Goal: Task Accomplishment & Management: Use online tool/utility

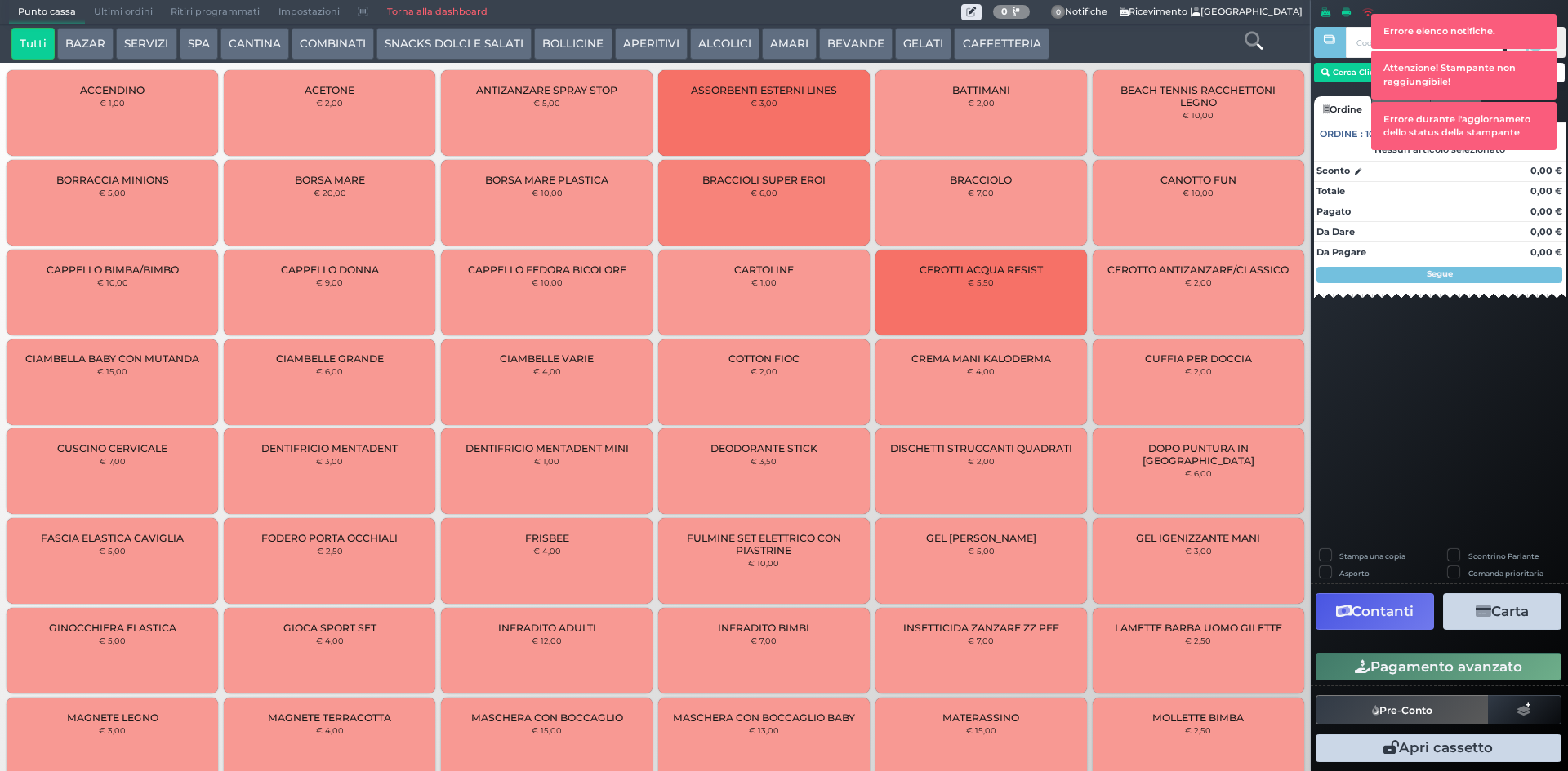
click at [829, 45] on button "BEVANDE" at bounding box center [855, 44] width 73 height 32
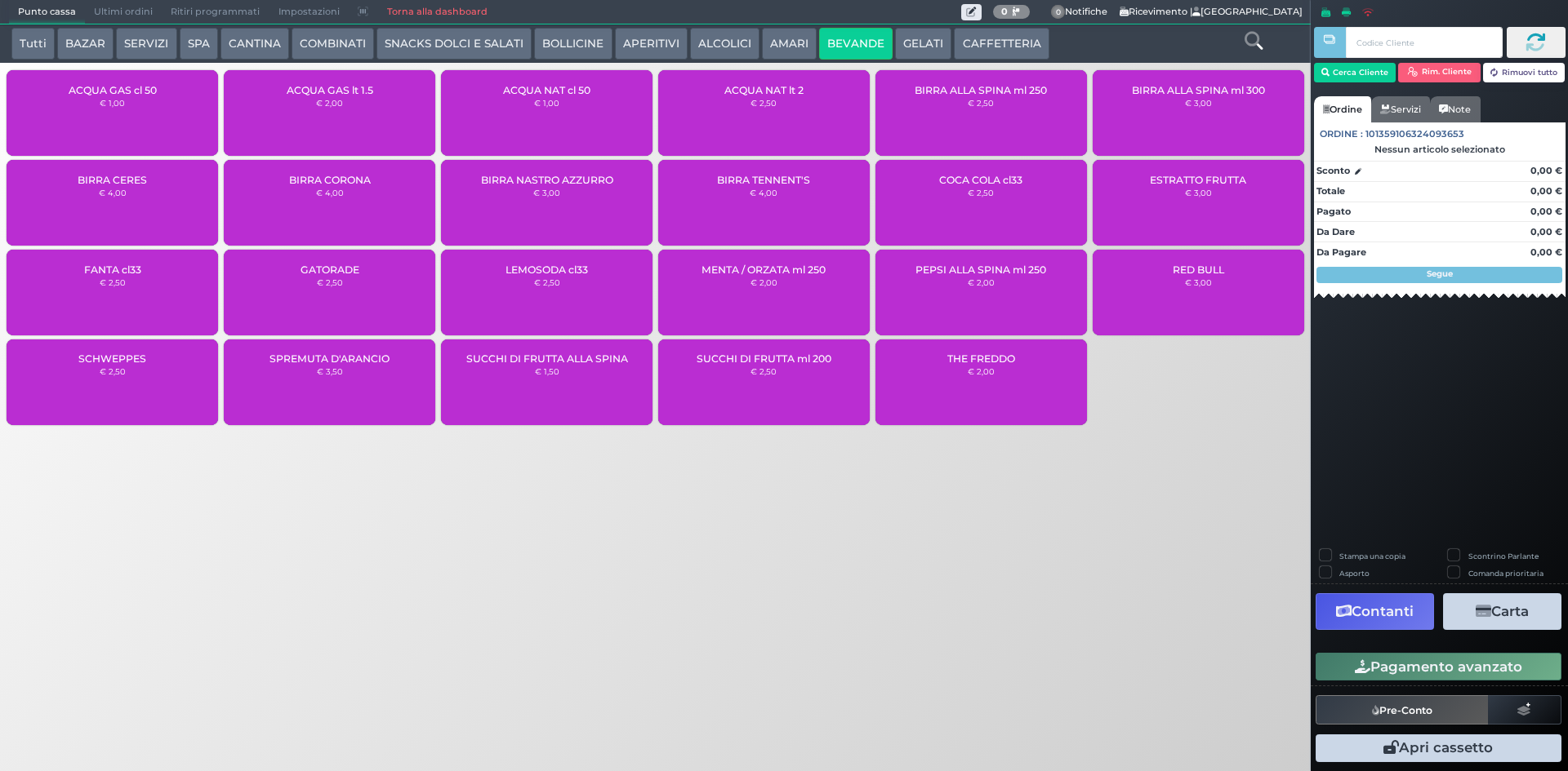
click at [1259, 43] on icon at bounding box center [1253, 40] width 18 height 18
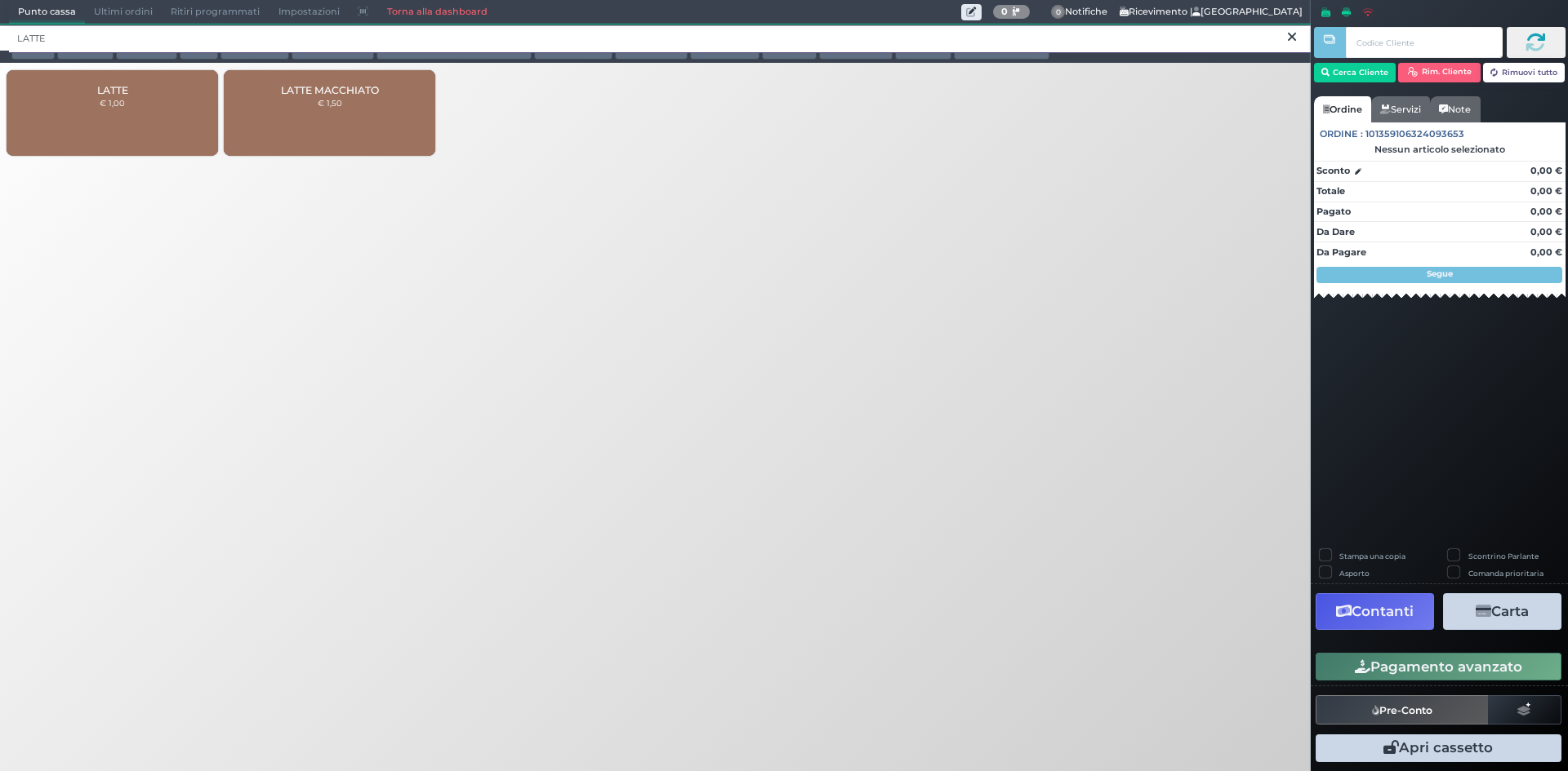
type input "LATTE"
click at [145, 112] on div "LATTE € 1,00" at bounding box center [112, 113] width 212 height 85
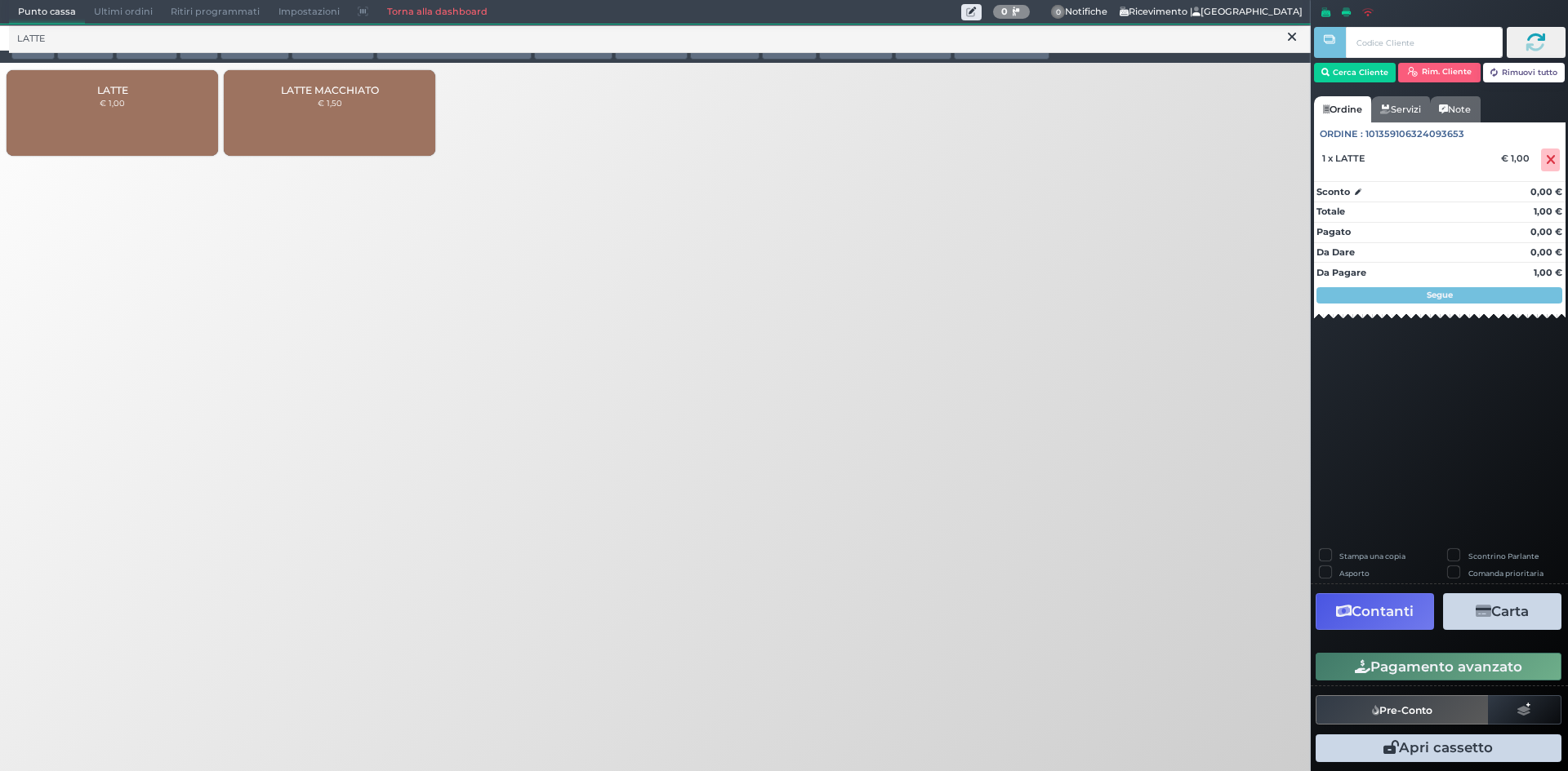
click at [1387, 670] on button "Pagamento avanzato" at bounding box center [1438, 667] width 246 height 28
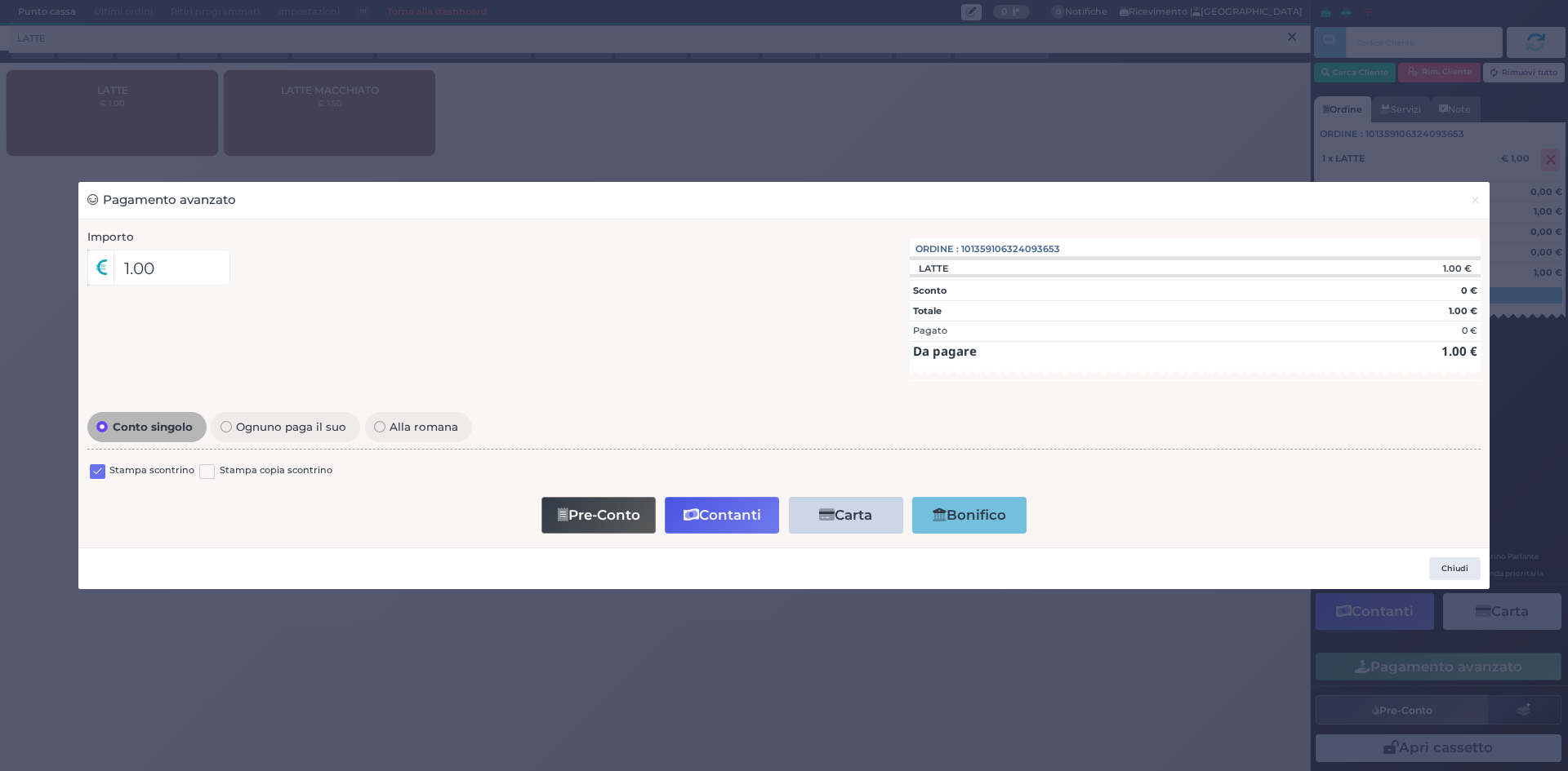
click at [94, 470] on label at bounding box center [97, 472] width 16 height 16
click at [0, 0] on input "checkbox" at bounding box center [0, 0] width 0 height 0
click at [727, 517] on button "Contanti" at bounding box center [721, 516] width 114 height 37
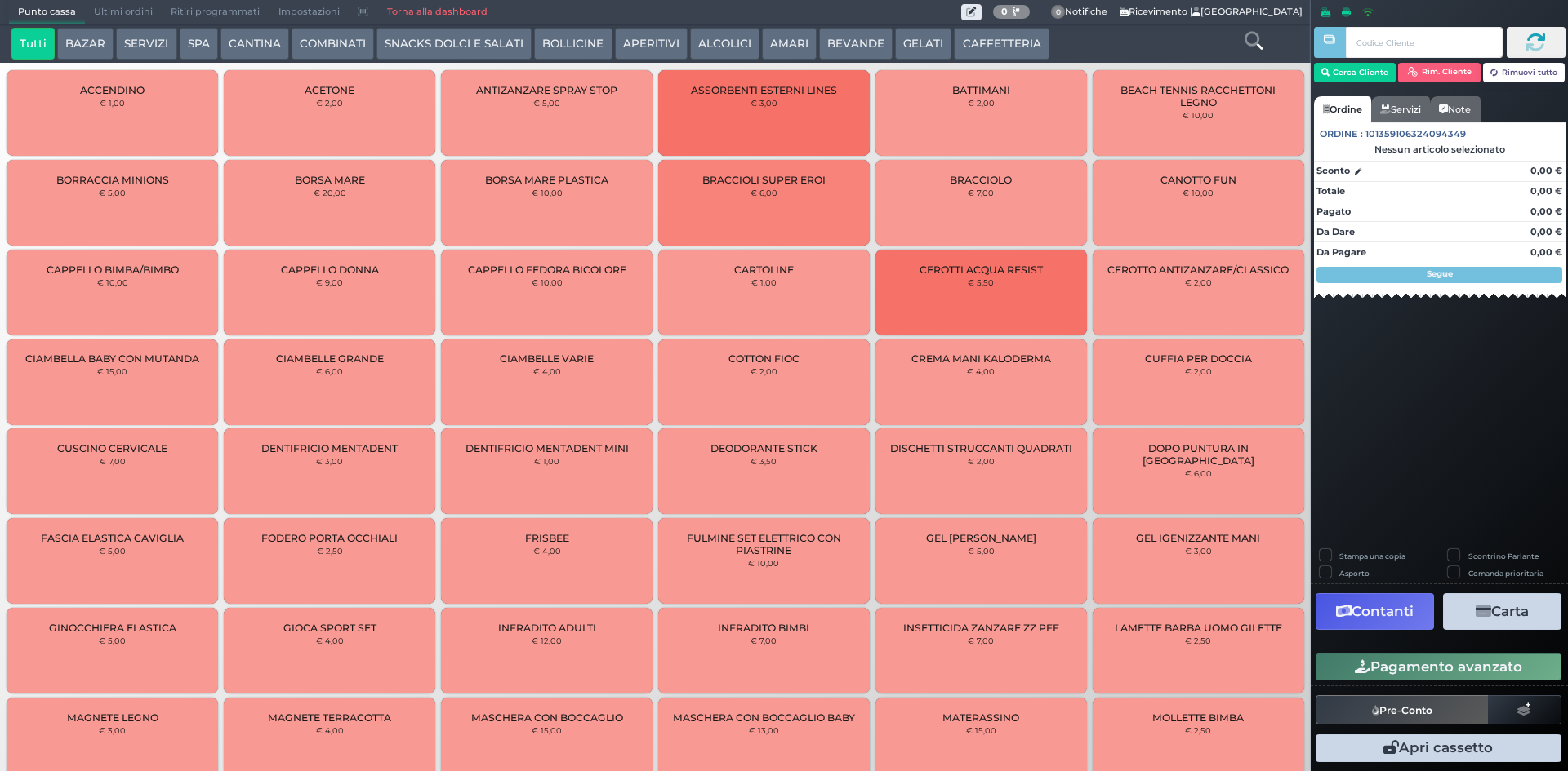
click at [124, 9] on span "Ultimi ordini" at bounding box center [123, 12] width 77 height 23
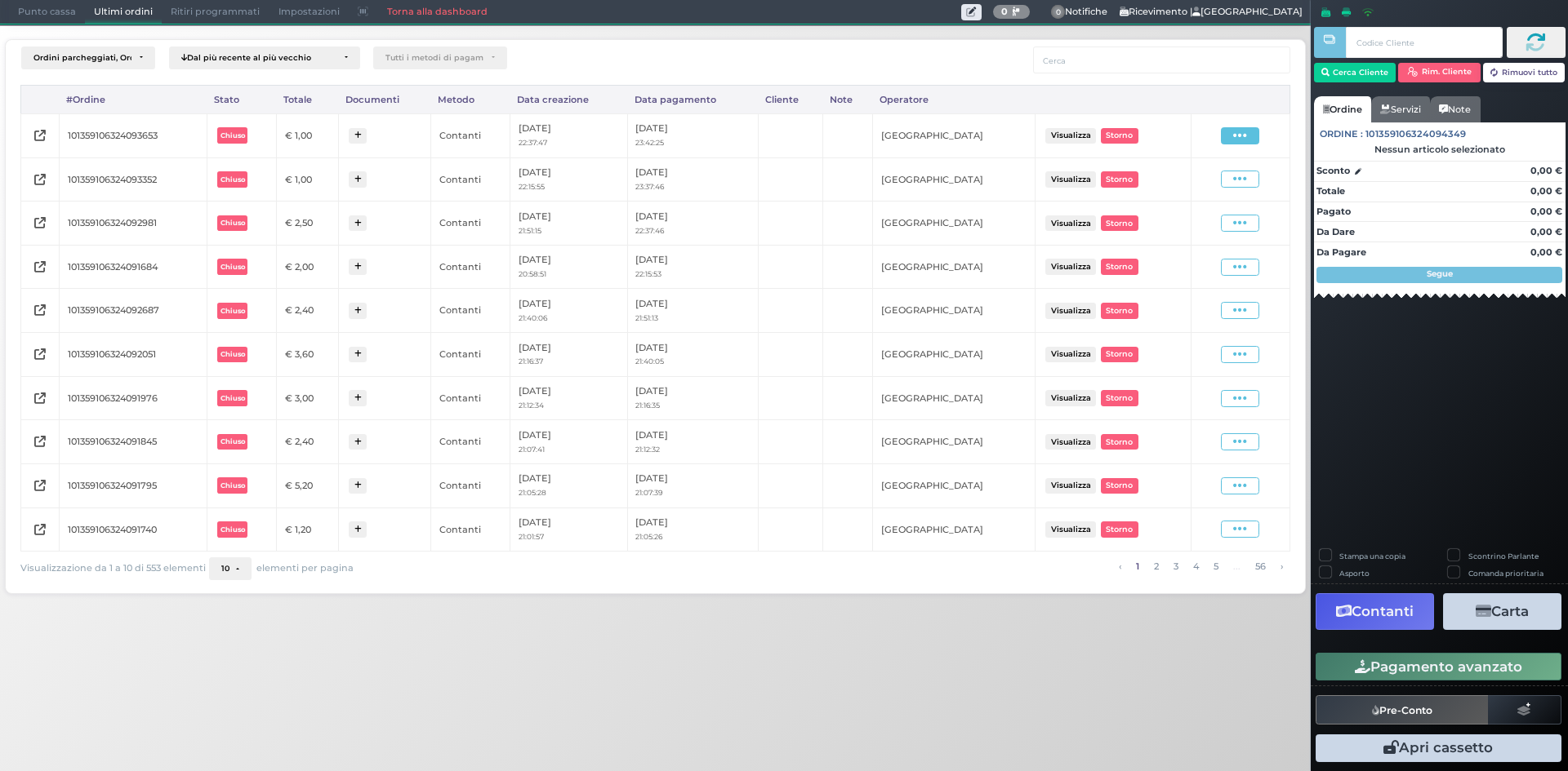
click at [1243, 133] on icon at bounding box center [1239, 135] width 14 height 16
click at [1219, 189] on span "Ristampa Pre-Conto" at bounding box center [1200, 183] width 67 height 28
click at [35, 17] on span "Punto cassa" at bounding box center [47, 12] width 76 height 23
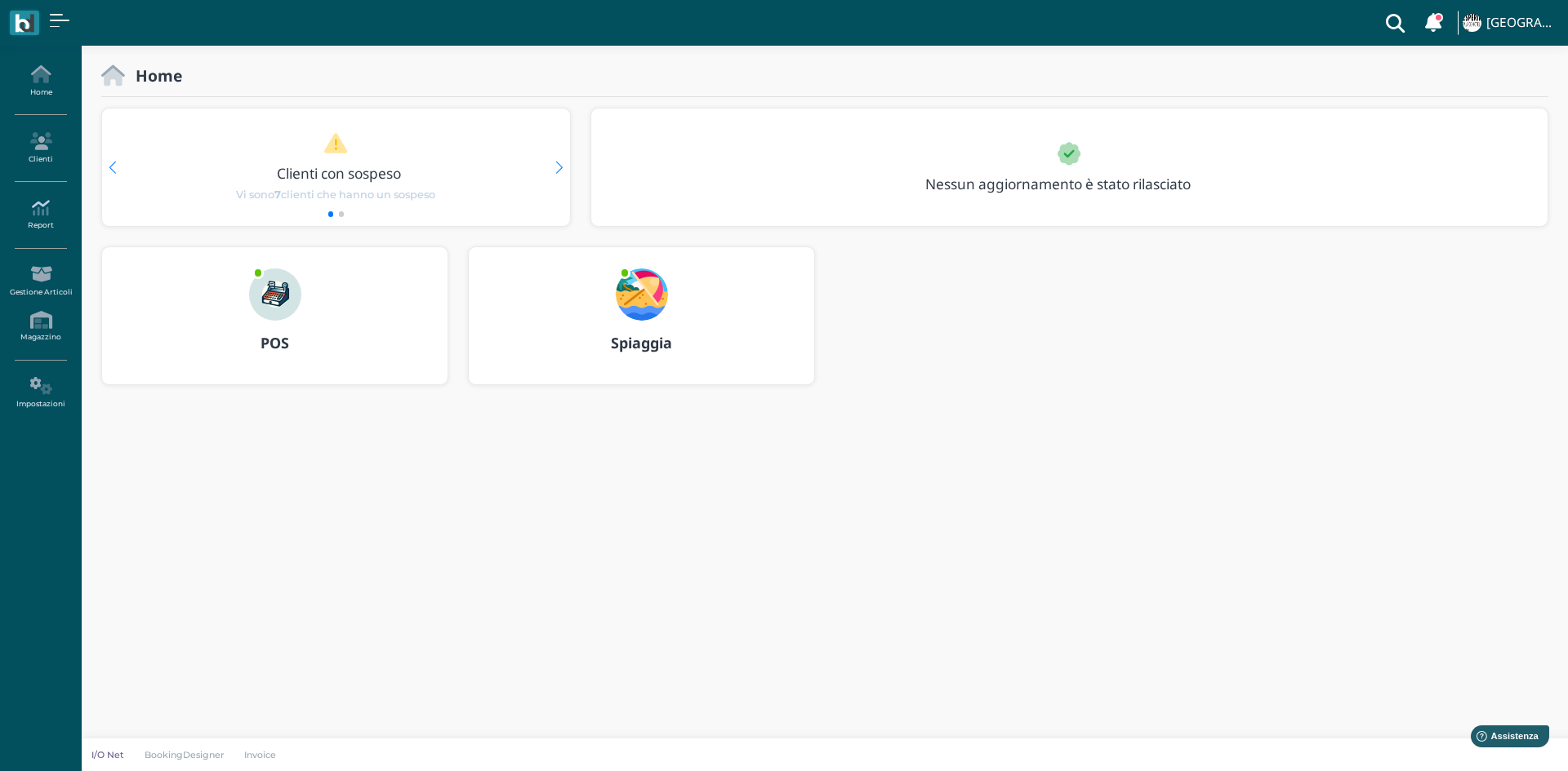
click at [45, 229] on link "Report" at bounding box center [40, 215] width 71 height 45
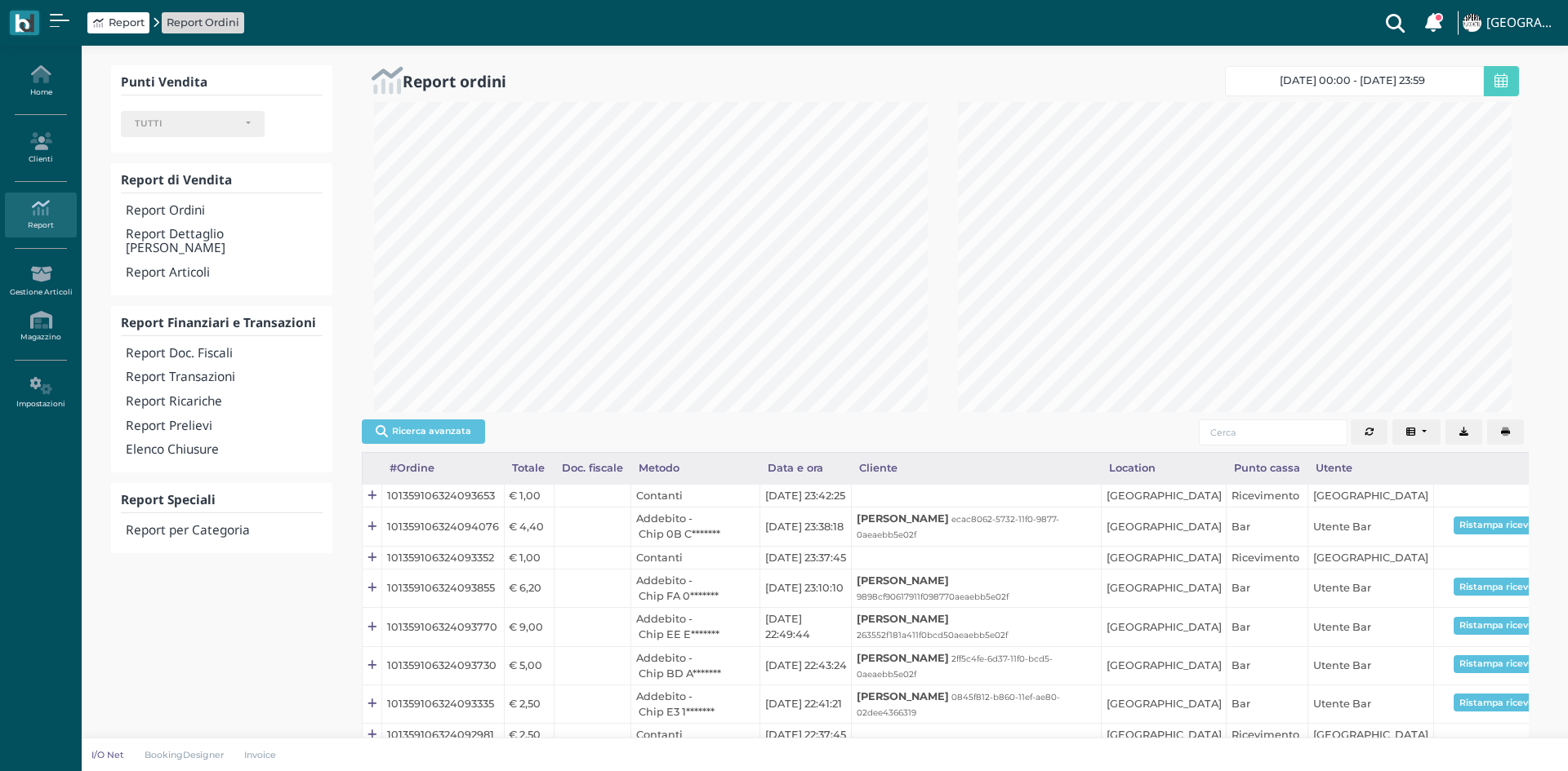
select select
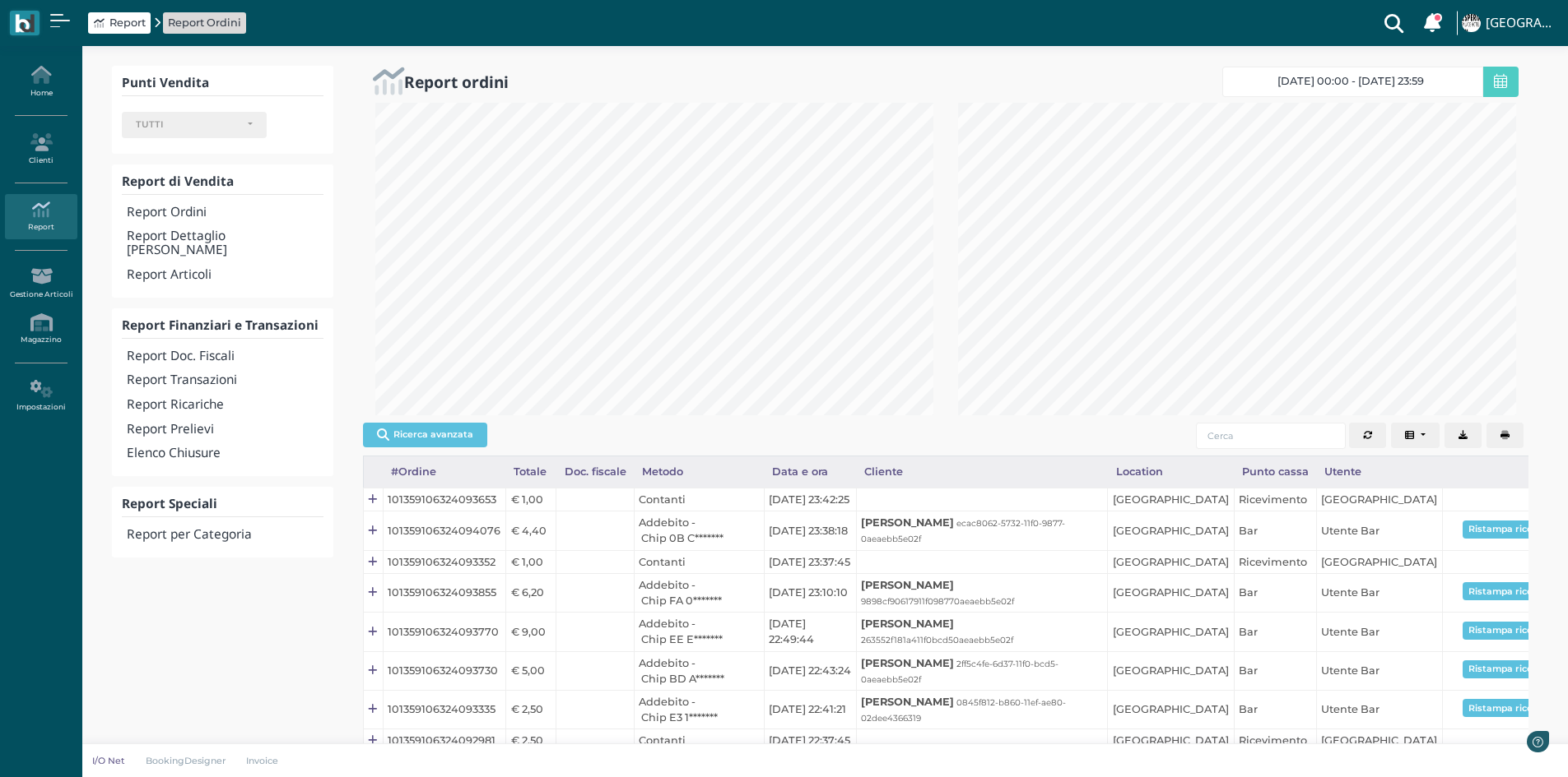
scroll to position [312, 583]
click at [205, 373] on h4 "Report Transazioni" at bounding box center [224, 380] width 196 height 14
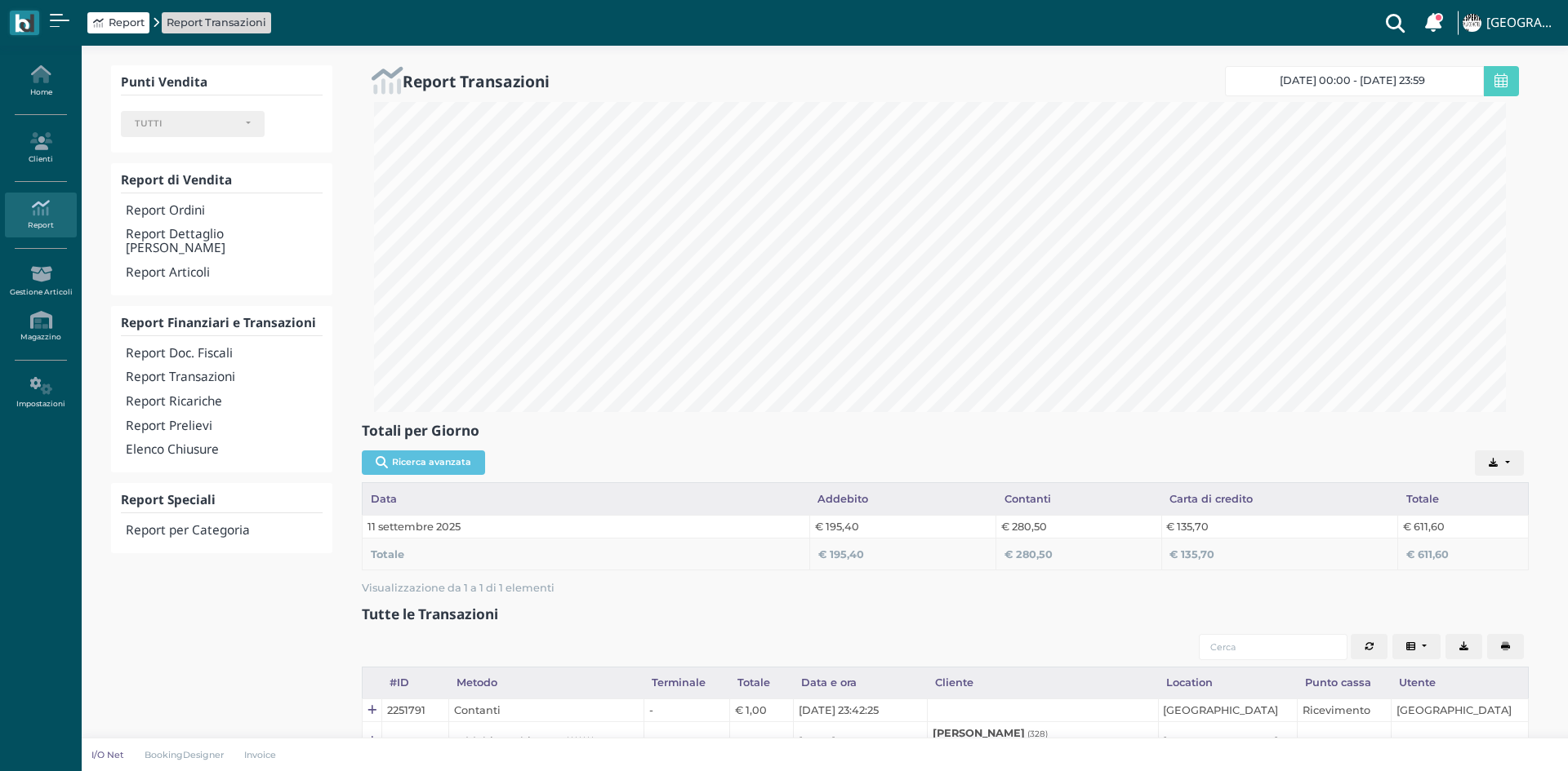
select select
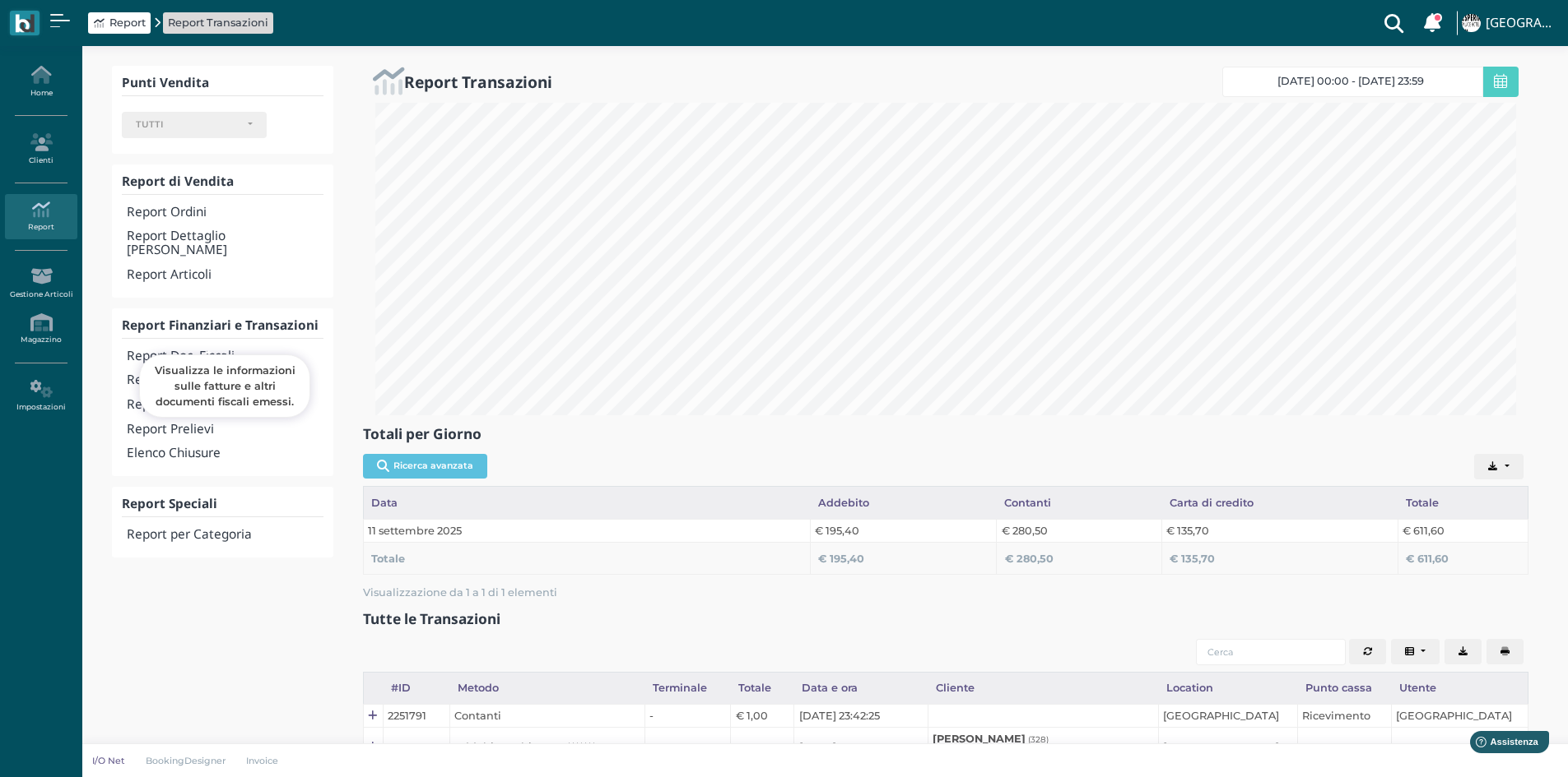
click at [216, 350] on h4 "Report Doc. Fiscali" at bounding box center [224, 356] width 196 height 14
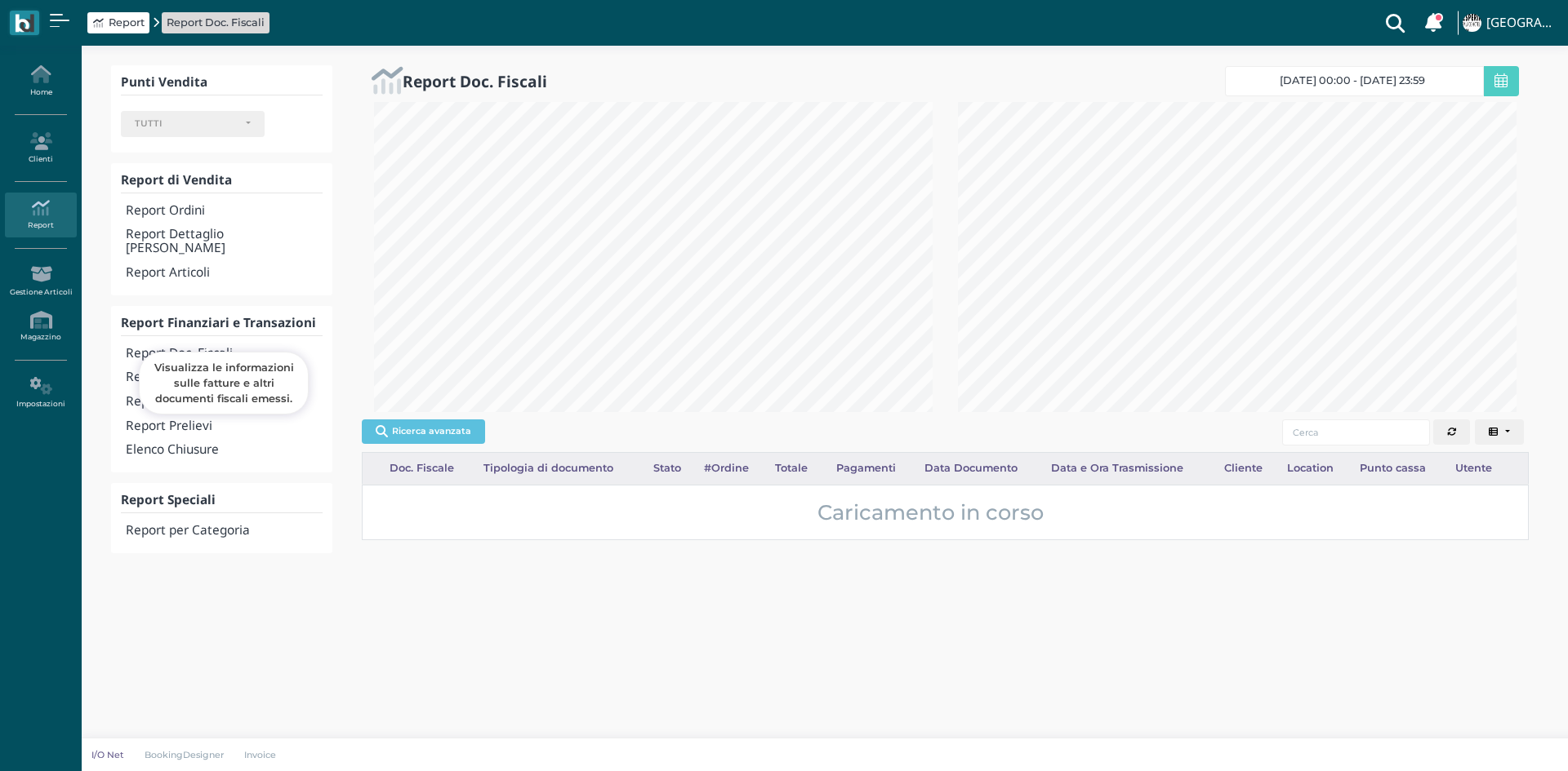
select select
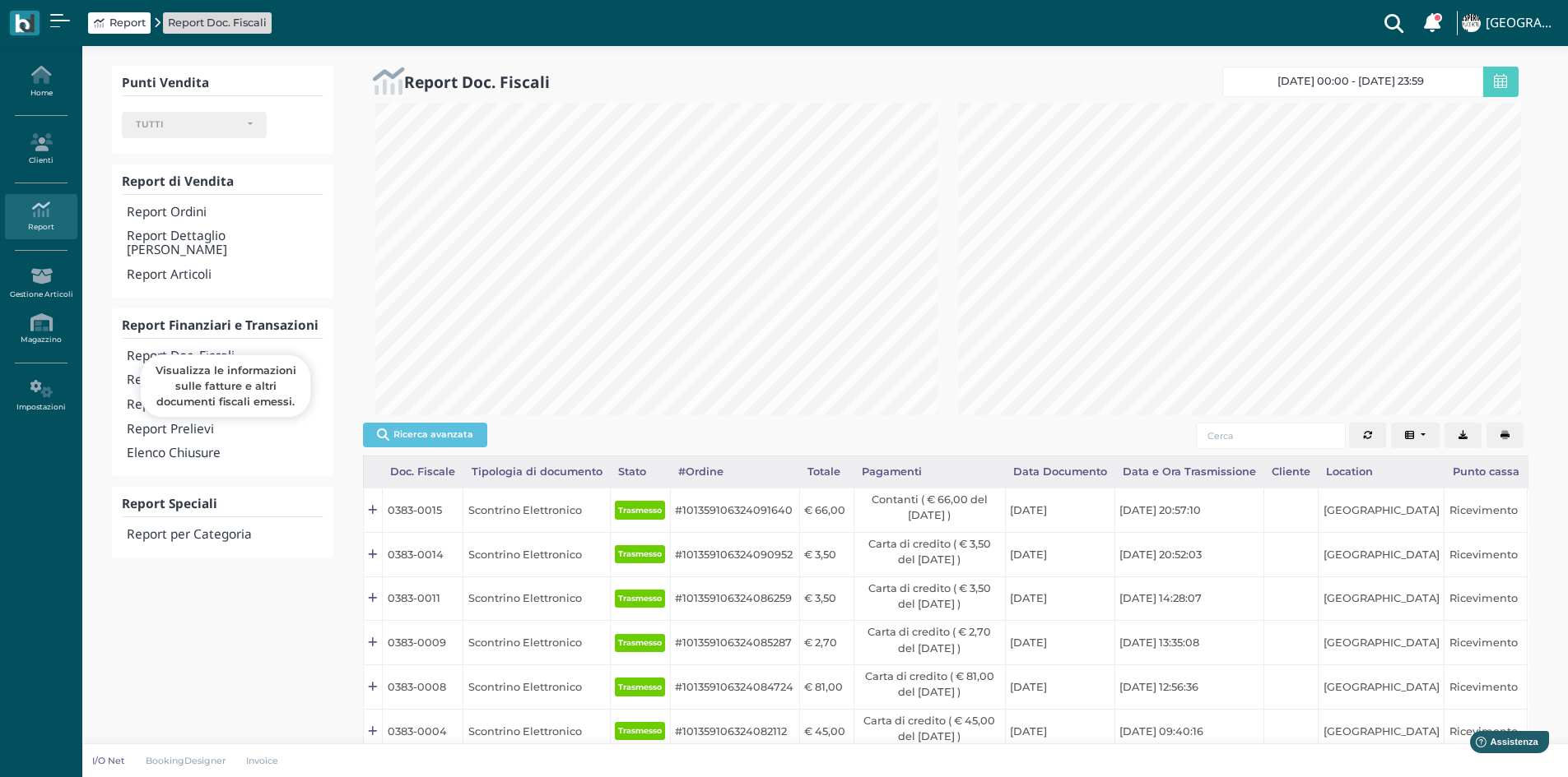
scroll to position [822243, 822450]
click at [1506, 433] on icon "button" at bounding box center [1505, 436] width 9 height 9
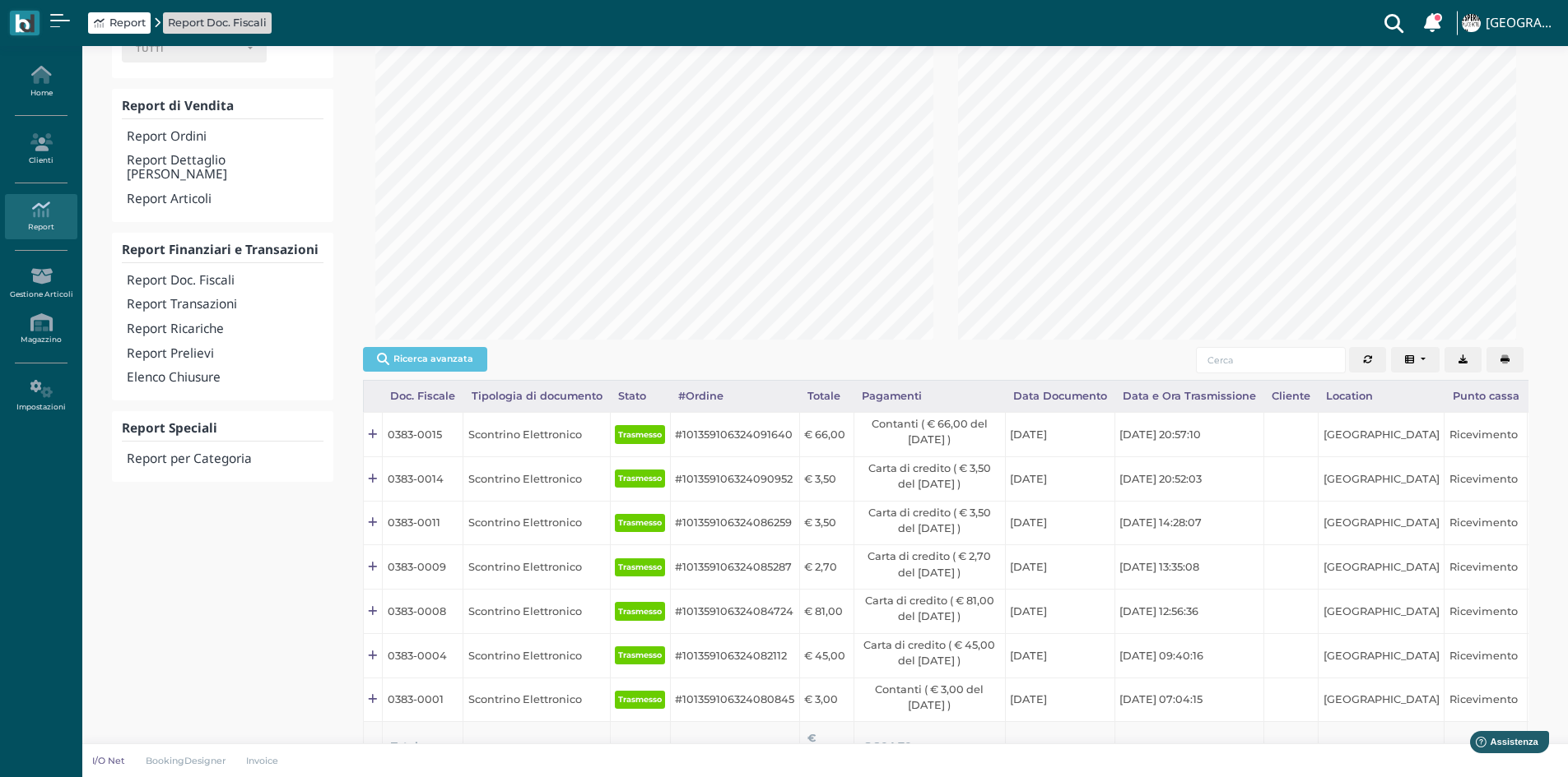
scroll to position [0, 0]
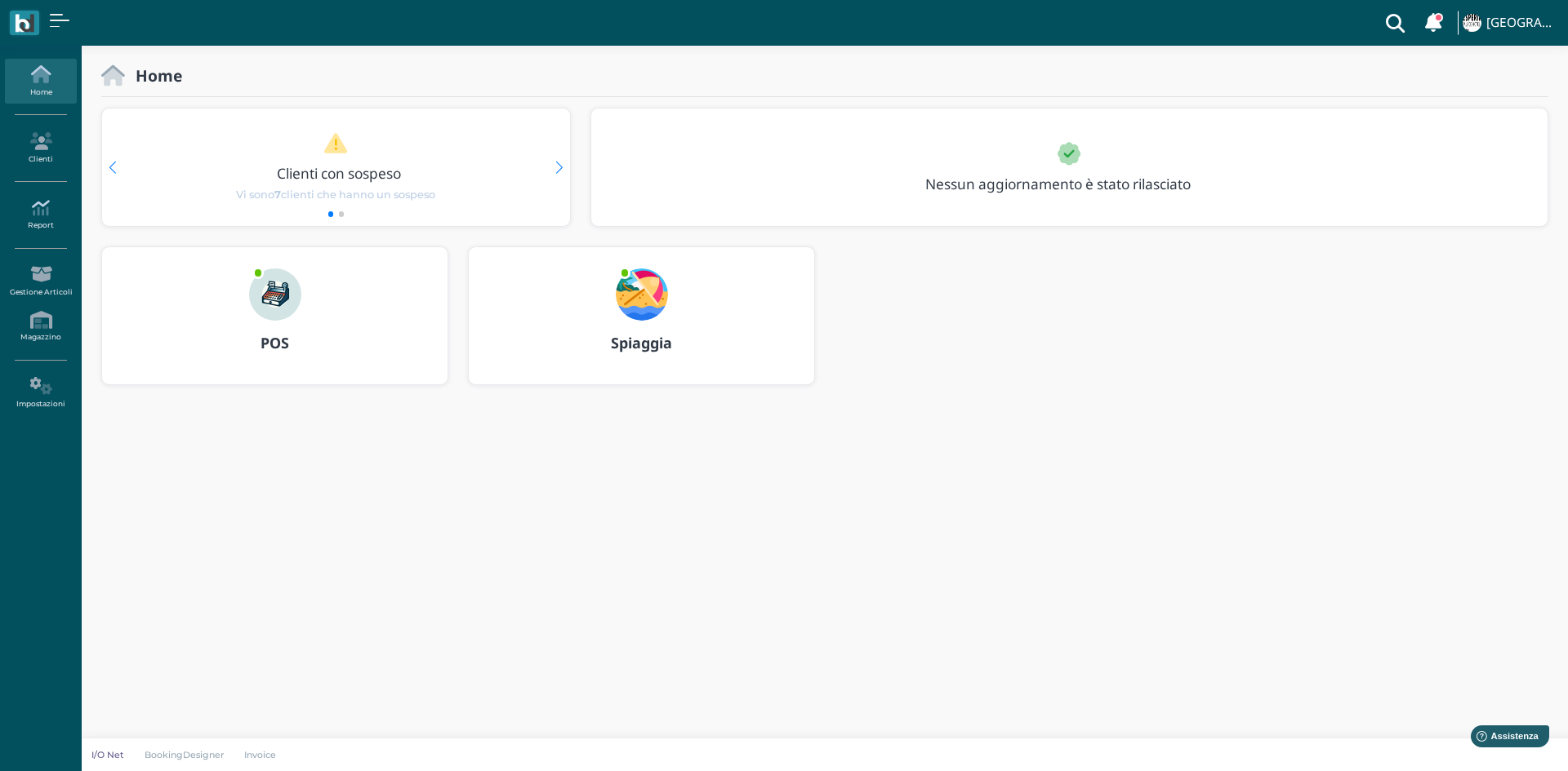
click at [55, 216] on icon at bounding box center [40, 208] width 71 height 18
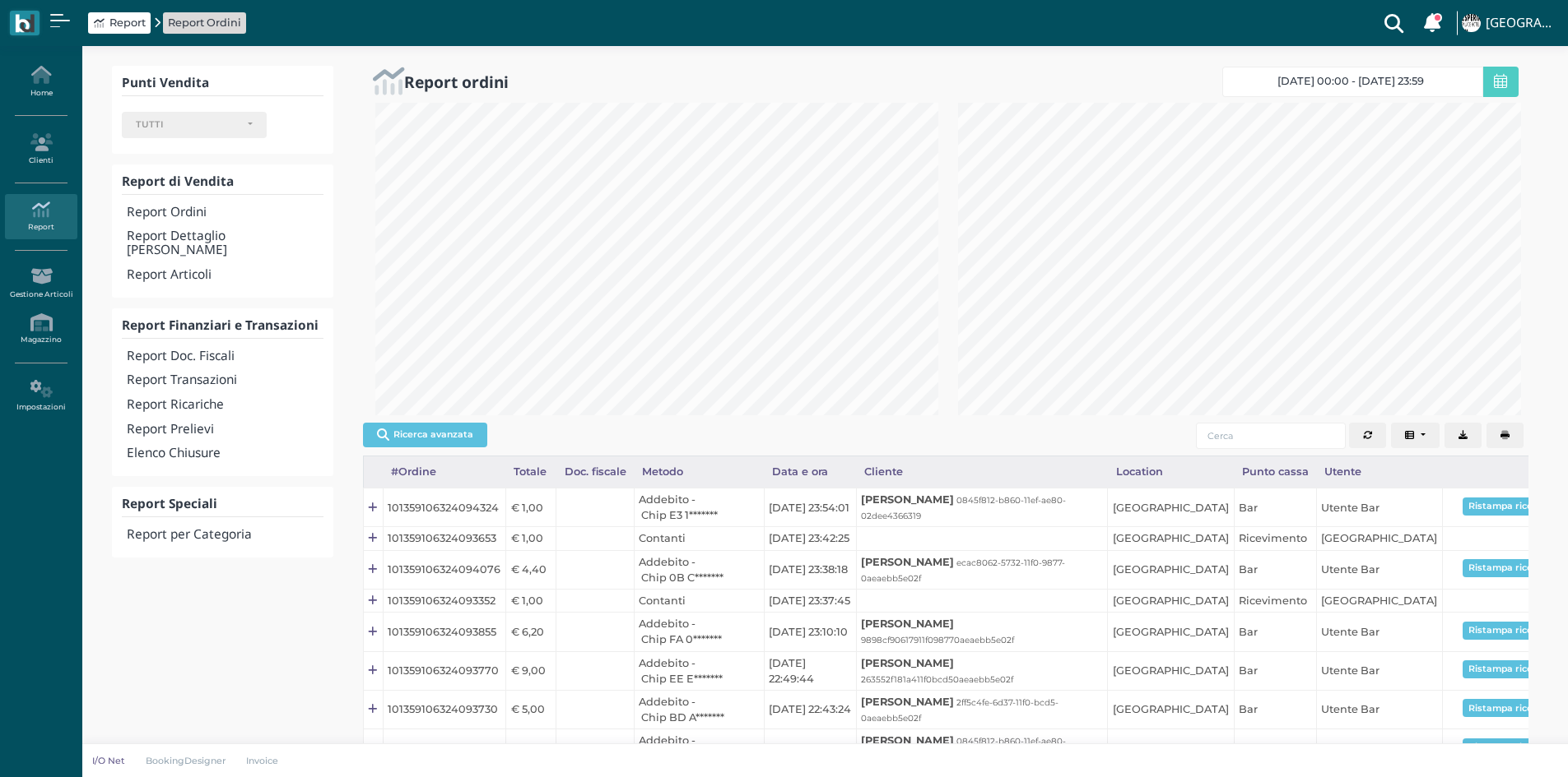
select select
click at [170, 447] on h4 "Elenco Chiusure" at bounding box center [224, 453] width 196 height 14
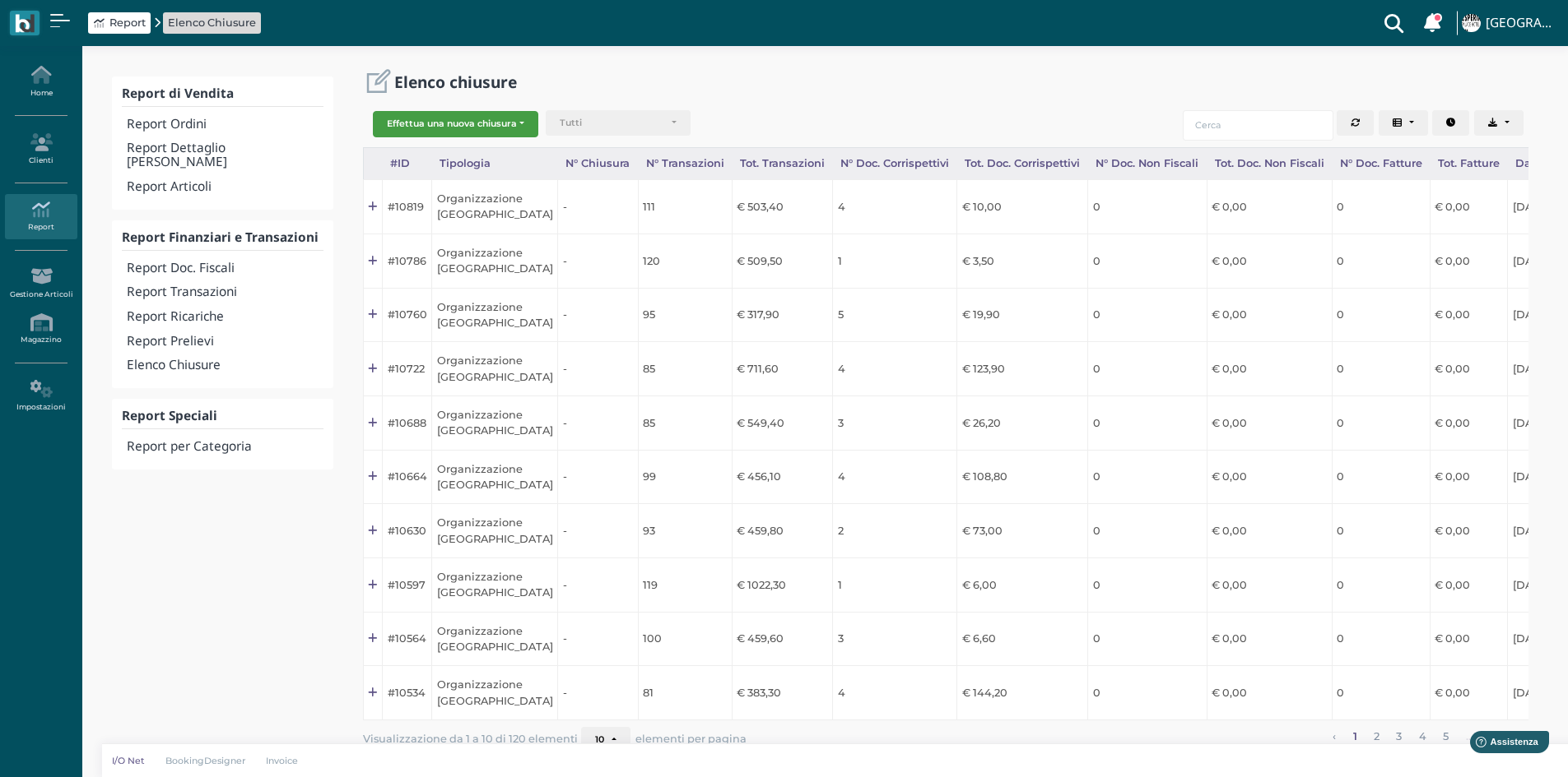
click at [413, 119] on button "Effettua una nuova chiusura" at bounding box center [456, 124] width 166 height 26
click at [427, 151] on span "Organizzazione" at bounding box center [437, 151] width 127 height 22
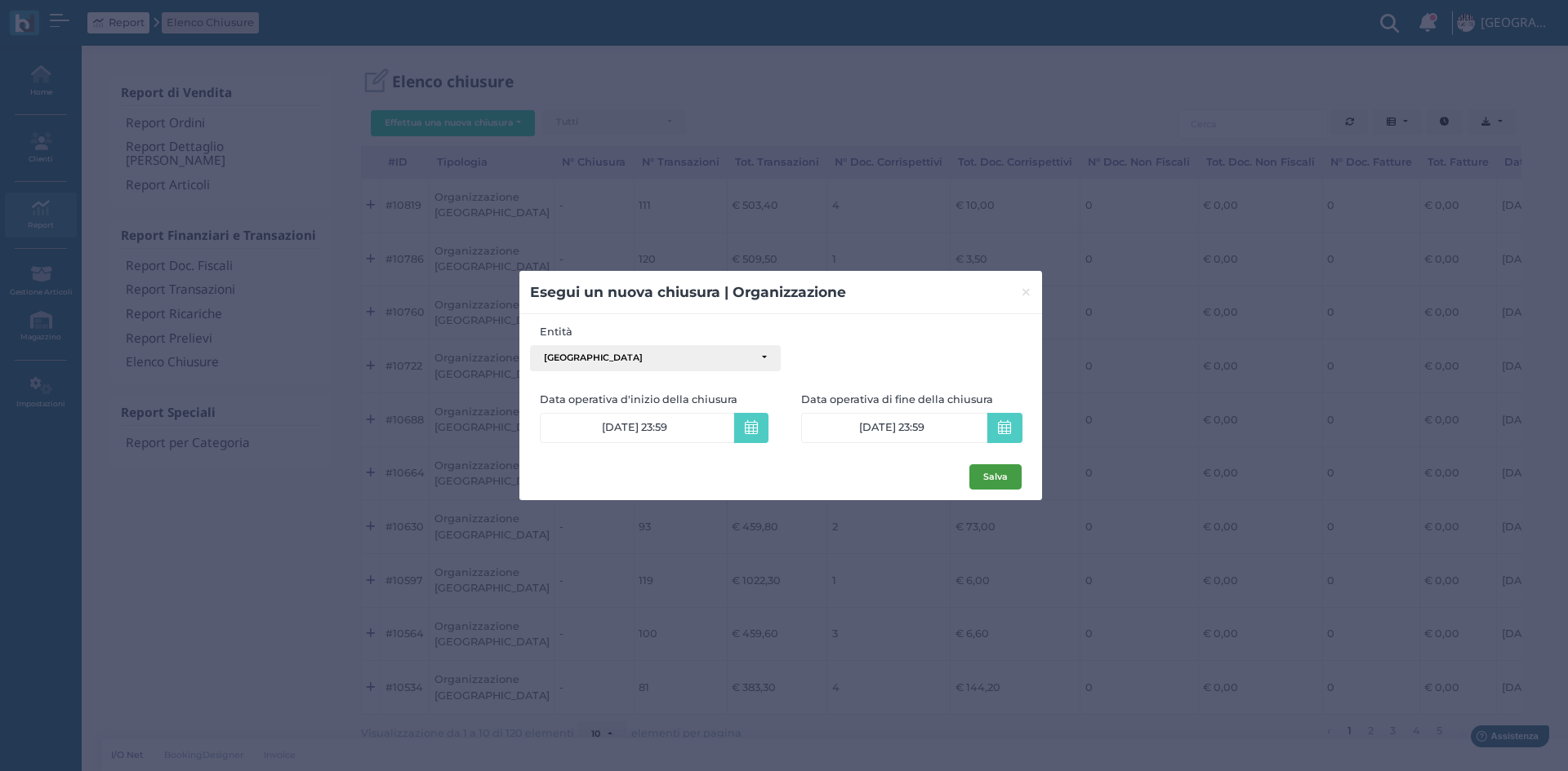
click at [1004, 473] on button "Salva" at bounding box center [995, 478] width 52 height 26
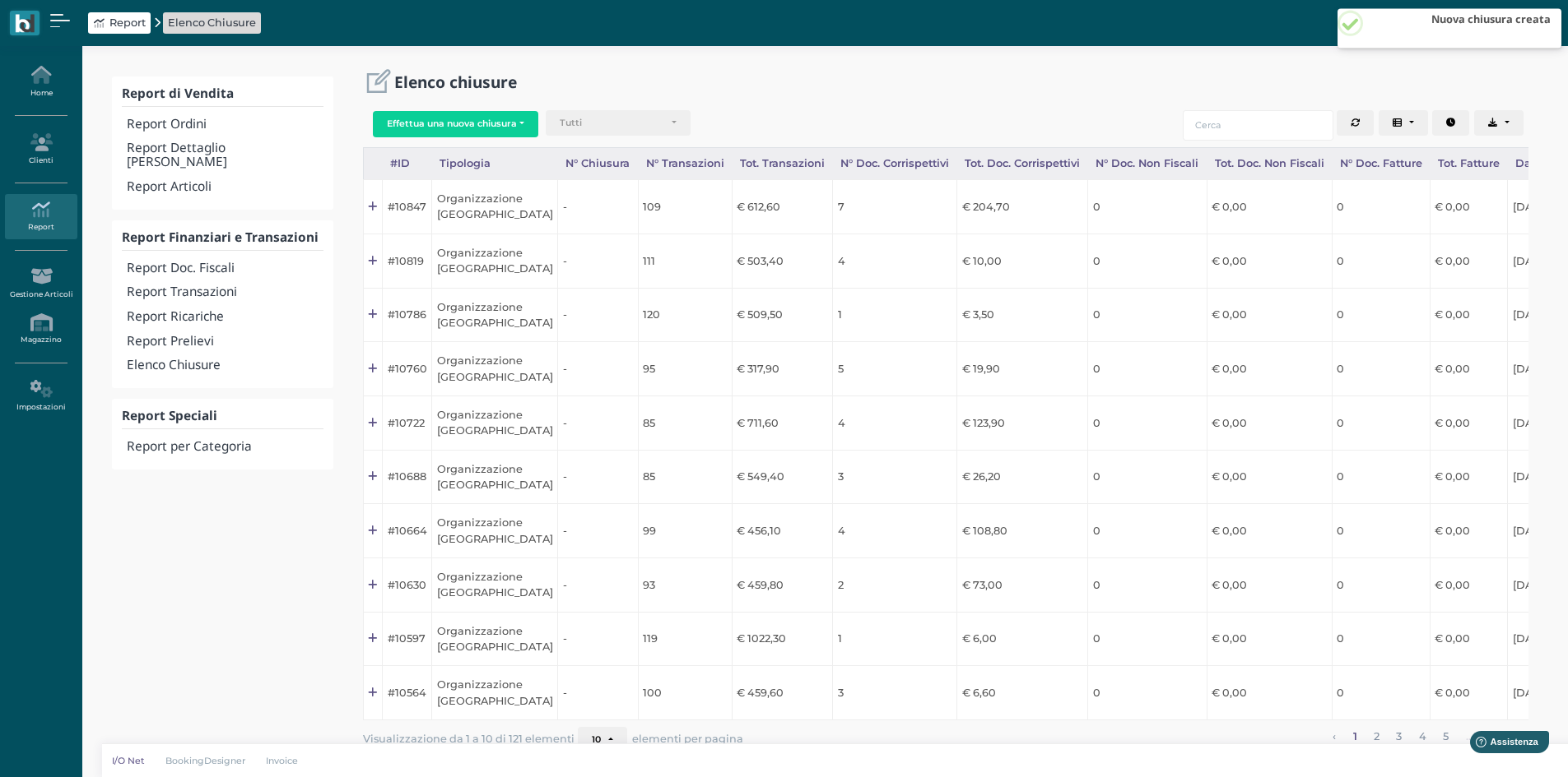
scroll to position [0, 165]
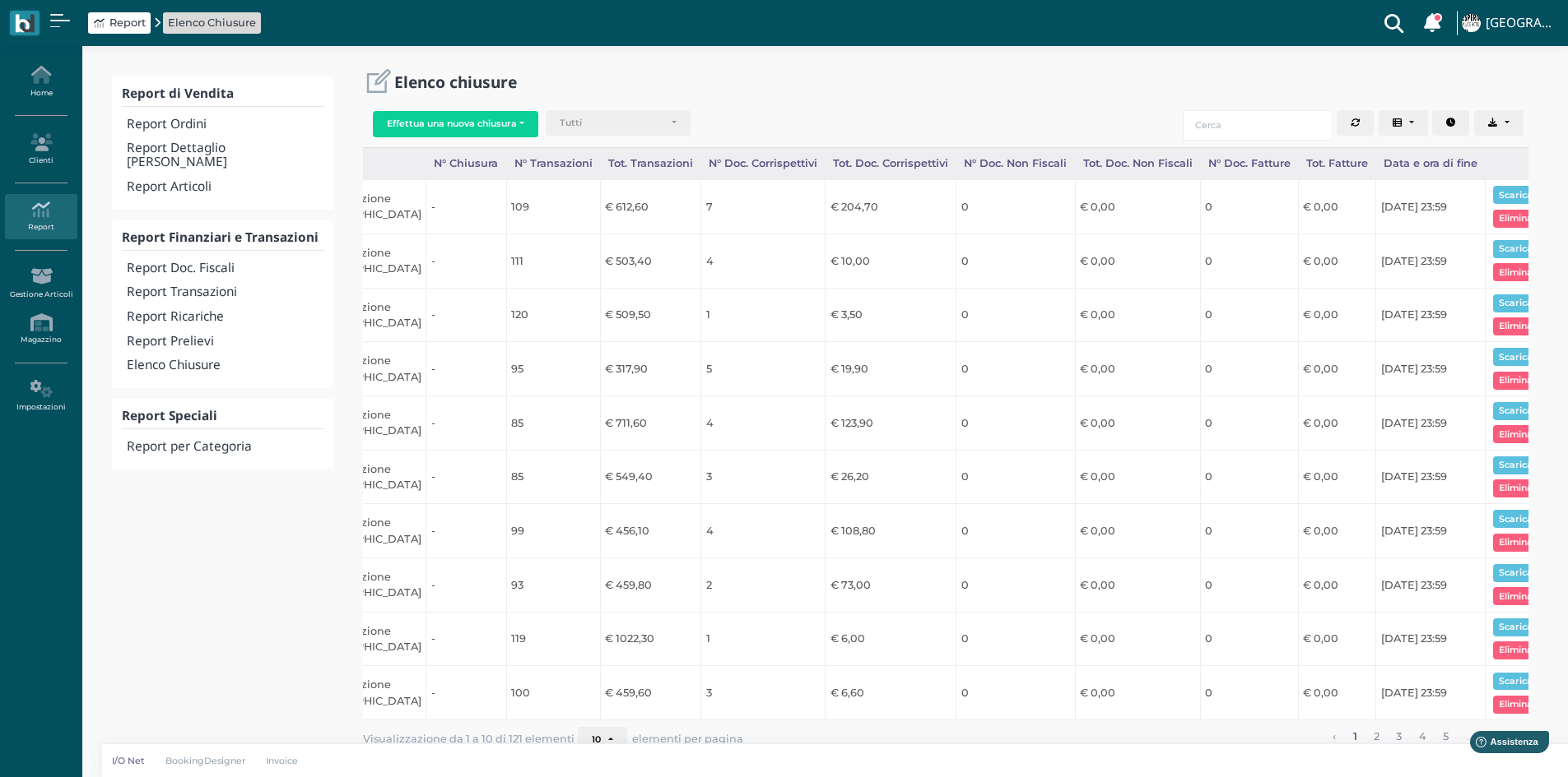
click at [1505, 190] on button "Scarica pdf" at bounding box center [1525, 194] width 64 height 18
